Goal: Check status: Check status

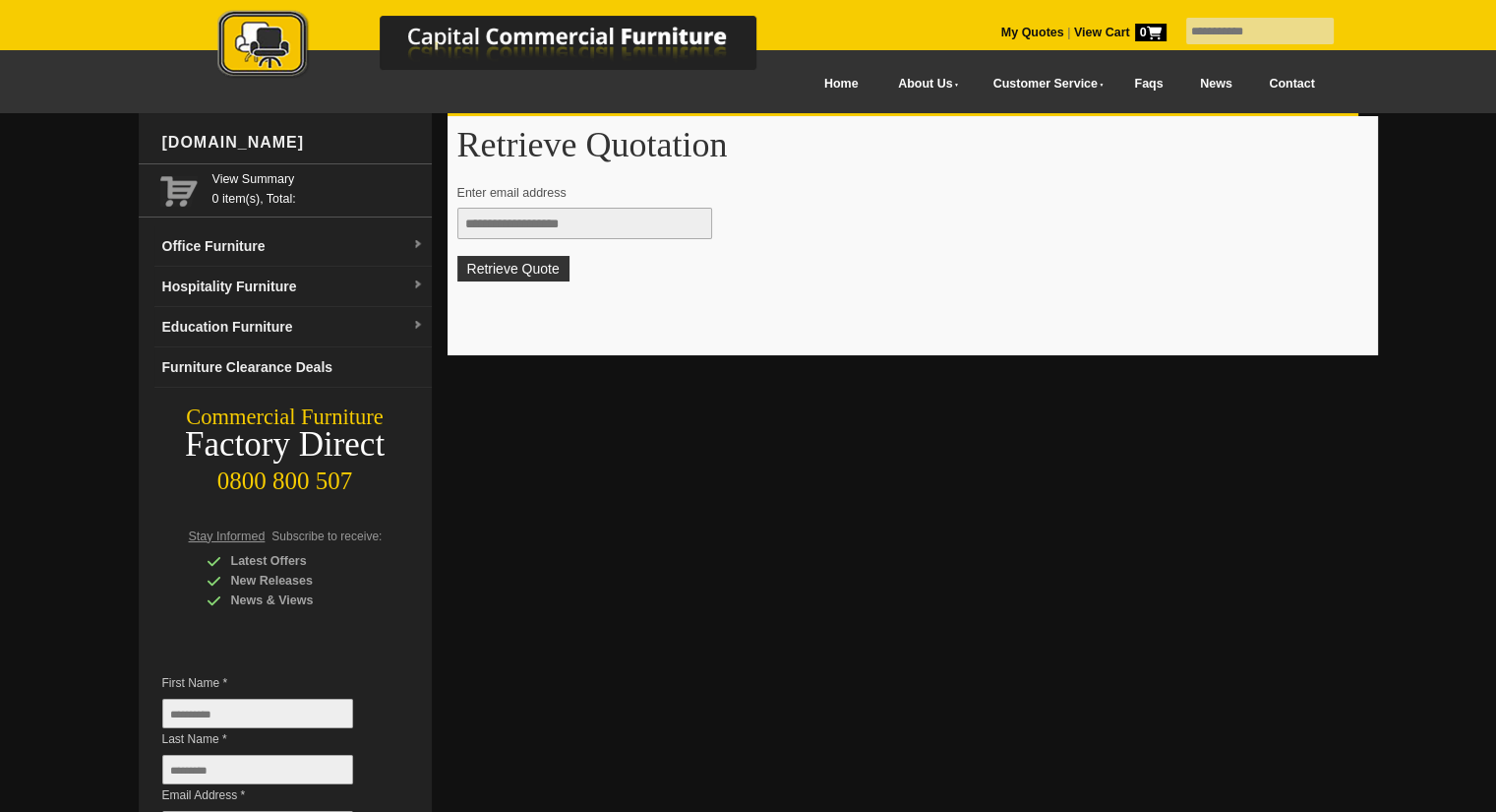
click at [484, 222] on input "text" at bounding box center [584, 223] width 255 height 31
type input "**********"
click at [529, 258] on button "Retrieve Quote" at bounding box center [513, 269] width 112 height 26
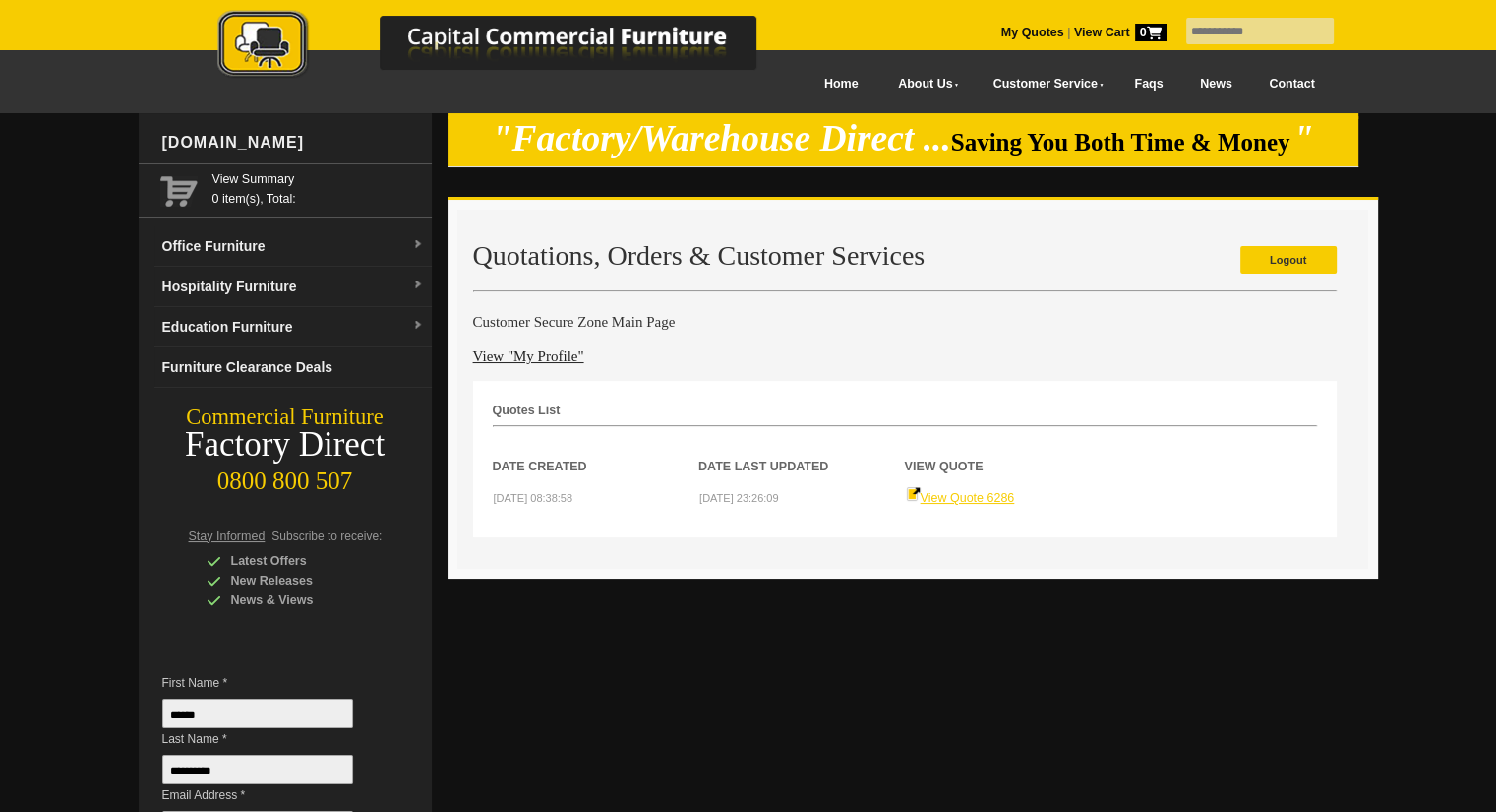
click at [959, 500] on link "View Quote 6286" at bounding box center [960, 498] width 109 height 14
